Goal: Information Seeking & Learning: Learn about a topic

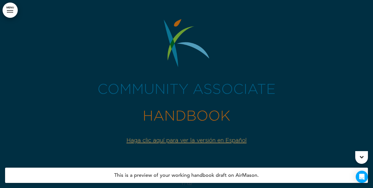
click at [13, 11] on link "MENU" at bounding box center [10, 10] width 15 height 15
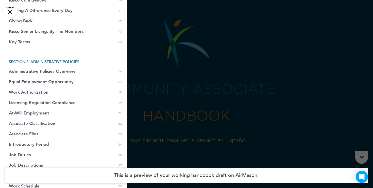
scroll to position [157, 0]
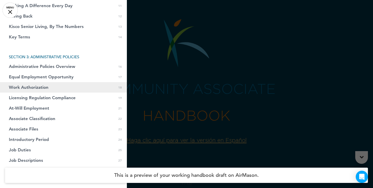
click at [38, 88] on span "Work Authorization" at bounding box center [29, 87] width 40 height 4
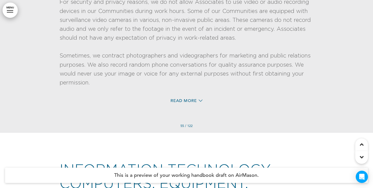
scroll to position [11457, 0]
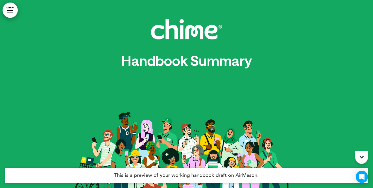
click at [7, 12] on div at bounding box center [10, 12] width 6 height 1
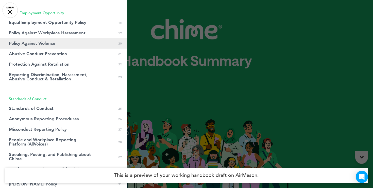
scroll to position [186, 0]
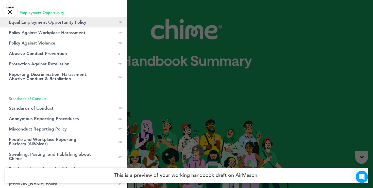
click at [58, 23] on span "Equal Employment Opportunity Policy" at bounding box center [47, 22] width 77 height 4
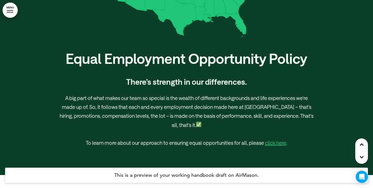
scroll to position [6936, 0]
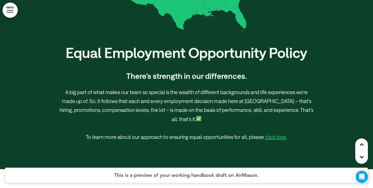
click at [8, 8] on link "MENU" at bounding box center [10, 10] width 15 height 15
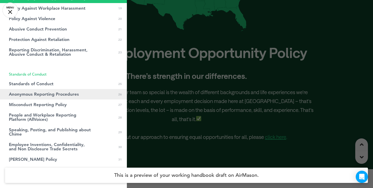
scroll to position [216, 0]
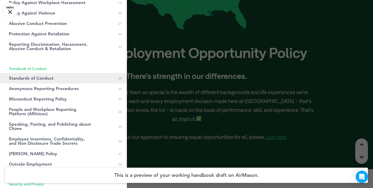
click at [48, 82] on link "Standards of Conduct 0 25" at bounding box center [63, 78] width 127 height 10
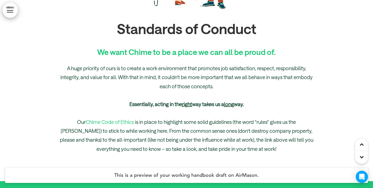
scroll to position [8335, 0]
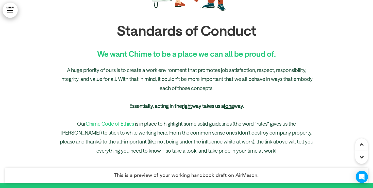
click at [10, 12] on div at bounding box center [10, 12] width 6 height 1
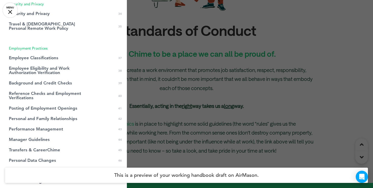
scroll to position [405, 0]
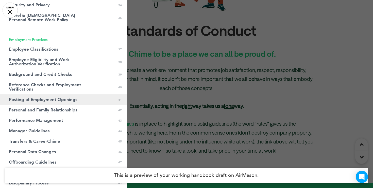
click at [47, 99] on span "Posting of Employment Openings" at bounding box center [43, 99] width 69 height 4
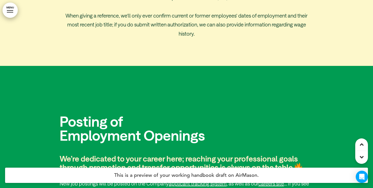
scroll to position [11767, 0]
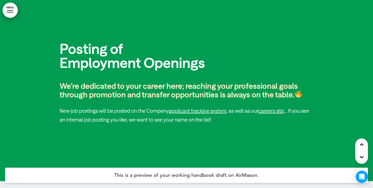
click at [11, 8] on link "MENU" at bounding box center [10, 10] width 15 height 15
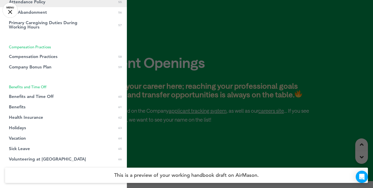
scroll to position [666, 0]
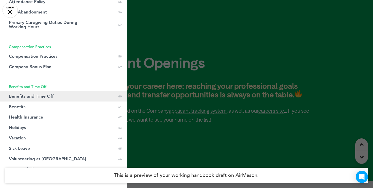
click at [33, 97] on span "Benefits and Time Off" at bounding box center [31, 96] width 45 height 4
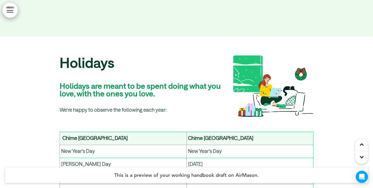
scroll to position [16030, 0]
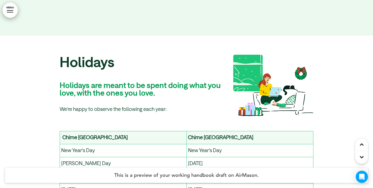
click at [9, 10] on link "MENU" at bounding box center [10, 10] width 15 height 15
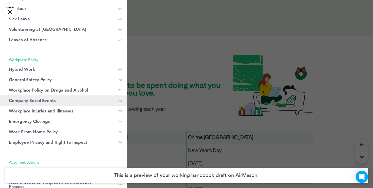
scroll to position [798, 0]
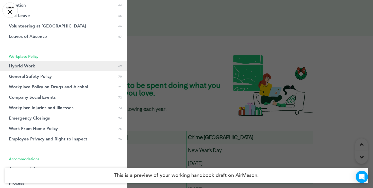
click at [33, 68] on span "Hybrid Work" at bounding box center [22, 66] width 26 height 4
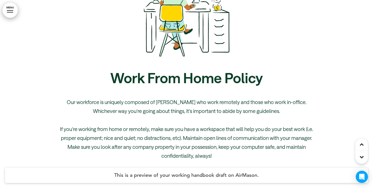
scroll to position [18812, 0]
